Goal: Task Accomplishment & Management: Complete application form

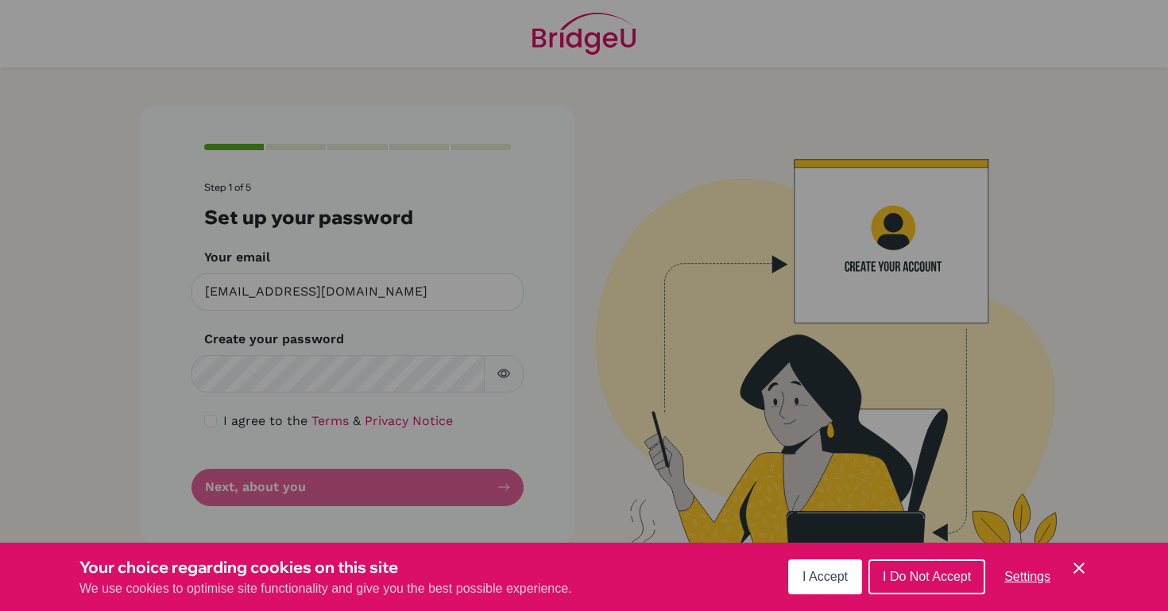
click at [829, 570] on span "I Accept" at bounding box center [825, 577] width 45 height 14
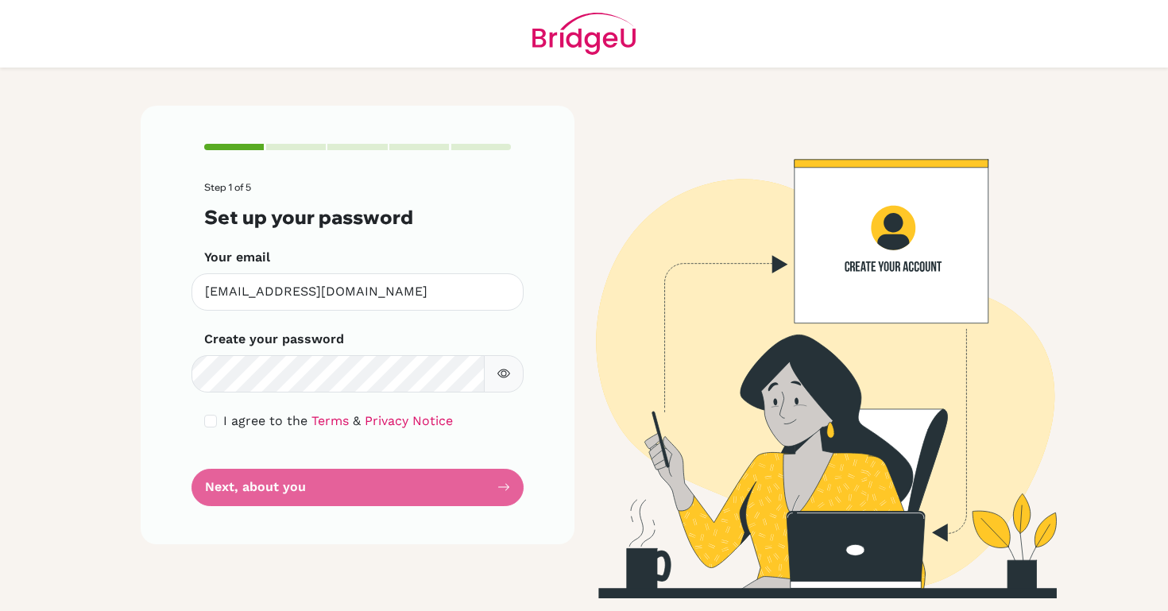
click at [506, 368] on icon "button" at bounding box center [503, 373] width 13 height 13
click at [402, 394] on form "Step 1 of 5 Set up your password Your email [EMAIL_ADDRESS][DOMAIN_NAME] Invali…" at bounding box center [357, 343] width 307 height 323
click at [501, 374] on icon "button" at bounding box center [504, 374] width 6 height 6
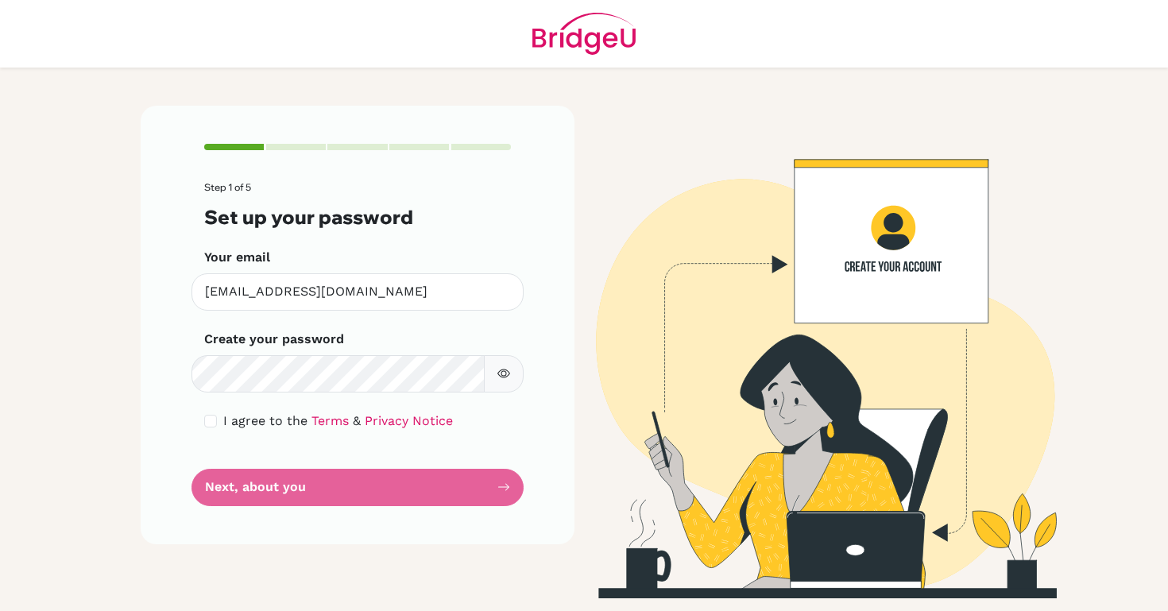
click at [501, 374] on icon "button" at bounding box center [504, 374] width 6 height 6
click at [219, 417] on div "I agree to the Terms & Privacy Notice" at bounding box center [357, 421] width 307 height 19
click at [214, 420] on input "checkbox" at bounding box center [210, 421] width 13 height 13
checkbox input "true"
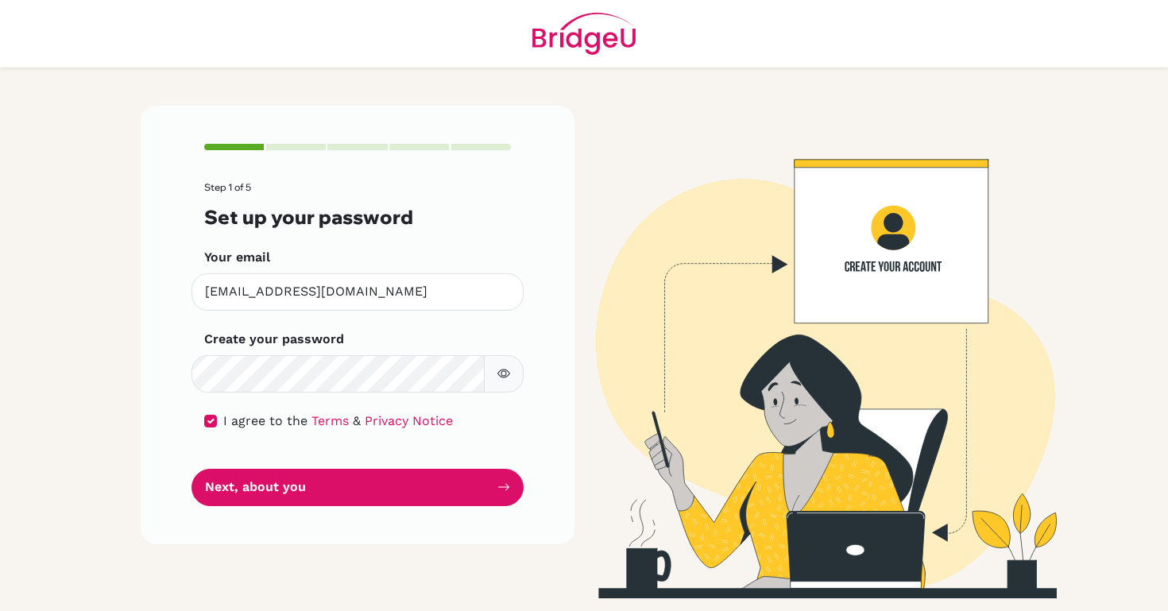
click at [509, 371] on icon "button" at bounding box center [503, 373] width 13 height 13
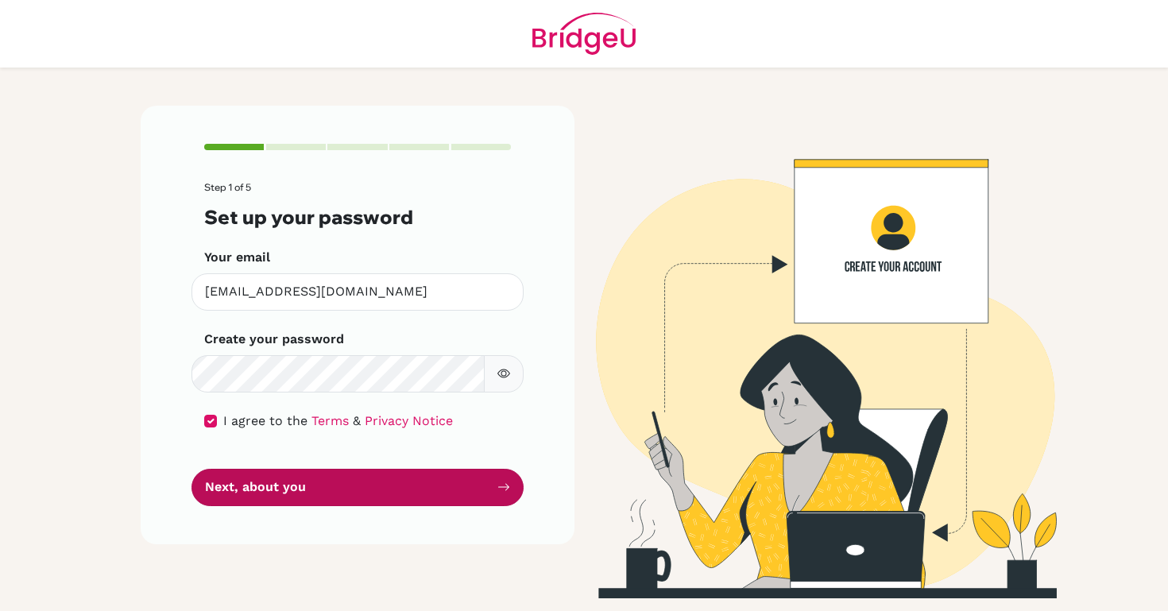
click at [414, 483] on button "Next, about you" at bounding box center [358, 487] width 332 height 37
